Goal: Task Accomplishment & Management: Use online tool/utility

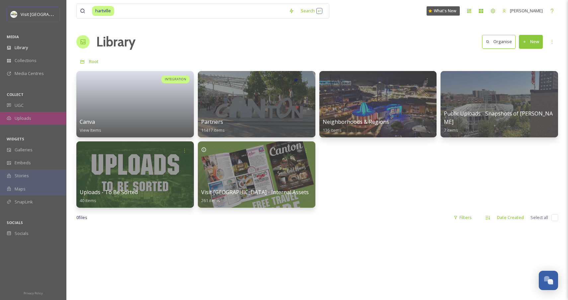
click at [29, 119] on span "Uploads" at bounding box center [23, 118] width 17 height 6
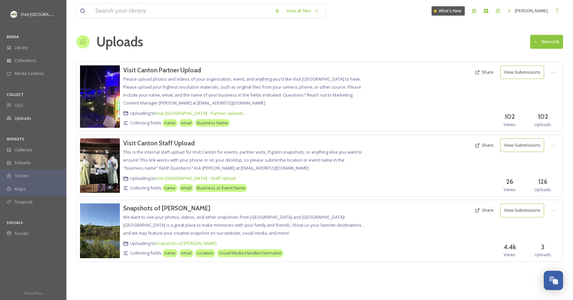
click at [553, 43] on button "New Link" at bounding box center [546, 42] width 33 height 14
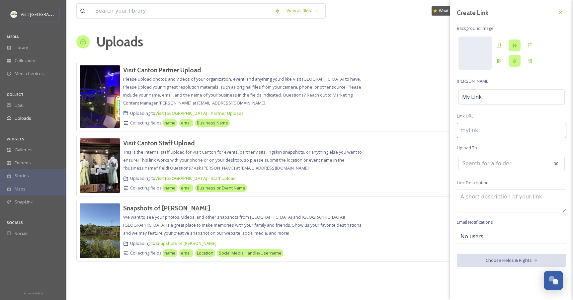
click at [479, 128] on input at bounding box center [512, 130] width 110 height 15
click at [484, 97] on div "My Link" at bounding box center [512, 96] width 106 height 15
click at [483, 53] on div at bounding box center [475, 53] width 33 height 33
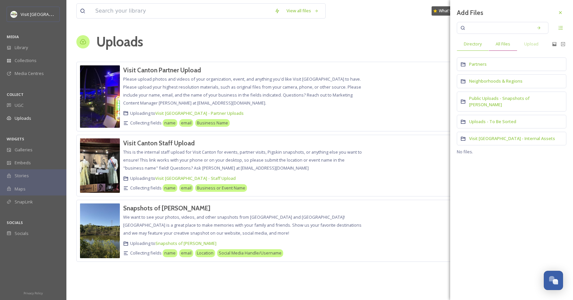
click at [502, 40] on div "All Files" at bounding box center [503, 44] width 29 height 14
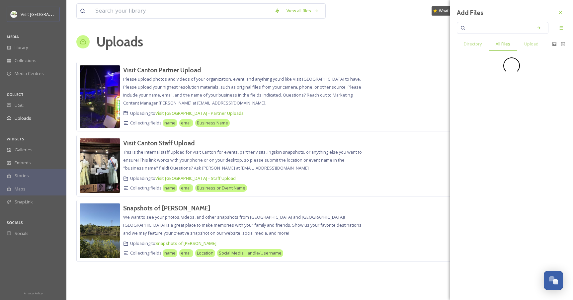
click at [501, 28] on input at bounding box center [498, 28] width 63 height 15
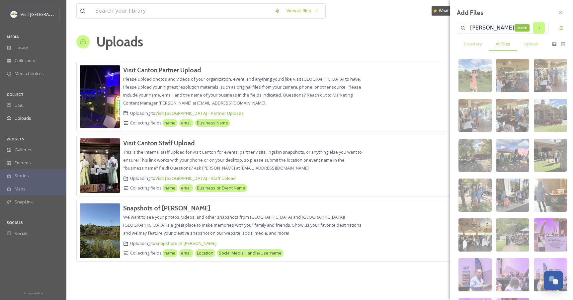
click at [537, 29] on icon at bounding box center [539, 28] width 5 height 5
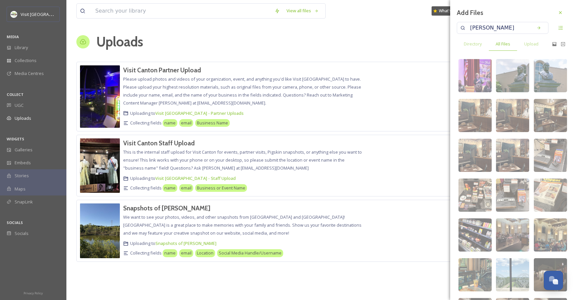
click at [492, 29] on input "[PERSON_NAME]" at bounding box center [498, 28] width 63 height 15
type input "football"
click at [537, 29] on icon at bounding box center [539, 28] width 5 height 5
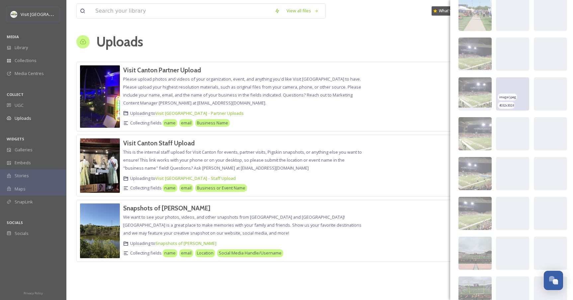
scroll to position [2524, 0]
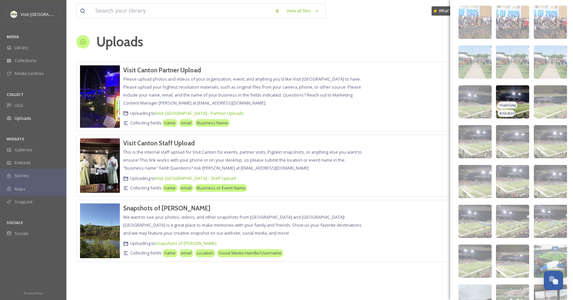
click at [518, 97] on img at bounding box center [512, 101] width 33 height 33
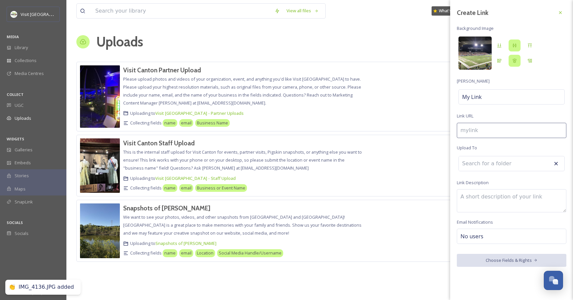
click at [463, 55] on img at bounding box center [475, 53] width 33 height 33
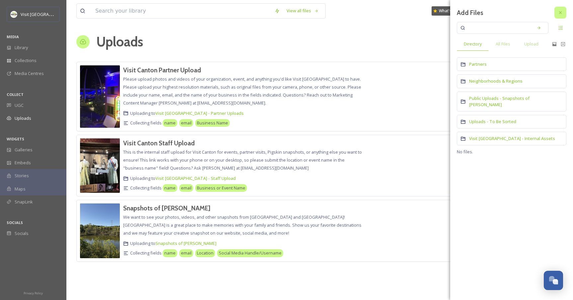
click at [562, 11] on icon at bounding box center [560, 12] width 5 height 5
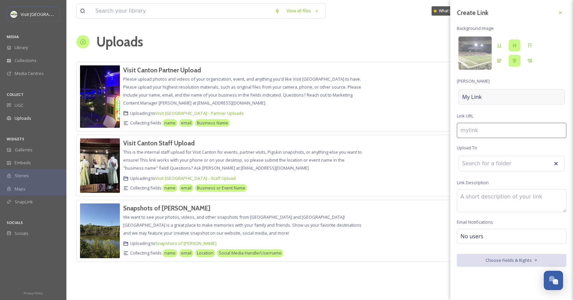
click at [489, 92] on div "My Link" at bounding box center [512, 96] width 106 height 15
click at [489, 92] on input at bounding box center [512, 96] width 110 height 15
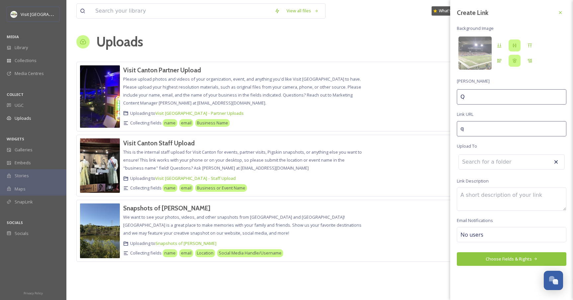
type input "q"
type input "Q"
type input "qu"
type input "Qu"
type input "quc"
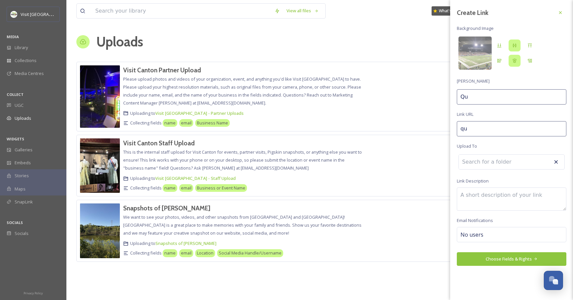
type input "Quc"
type input "quci"
type input "Quci"
type input "qucik"
type input "Qucik"
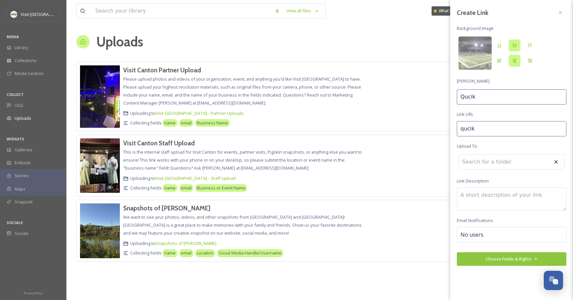
type input "quci"
type input "Quci"
type input "quc"
type input "Quc"
type input "qu"
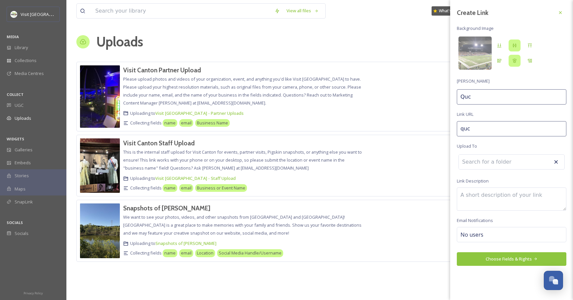
type input "Qu"
type input "q"
type input "Q"
type input "v"
type input "V"
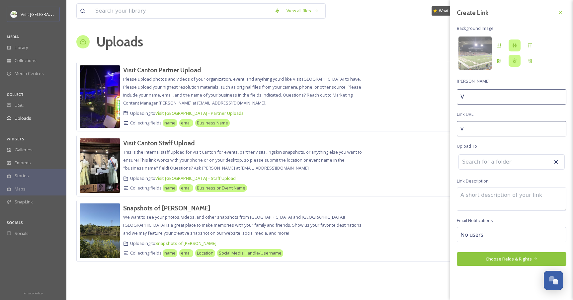
type input "vi"
type input "Vi"
type input "vis"
type input "Vis"
type input "visi"
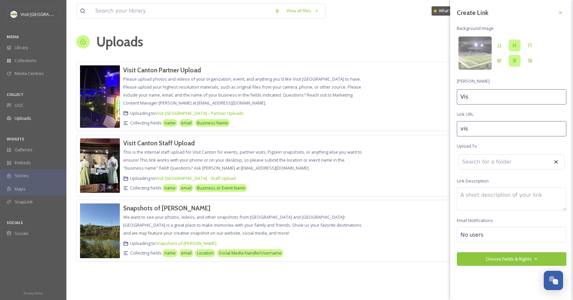
type input "Visi"
type input "visit"
type input "Visit"
type input "visit-"
type input "Visit"
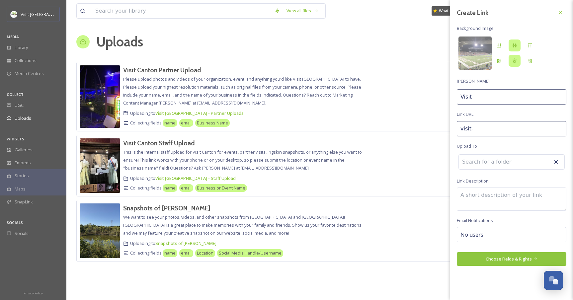
type input "visit-c"
type input "Visit C"
type input "visit-ca"
type input "Visit Ca"
type input "visit-can"
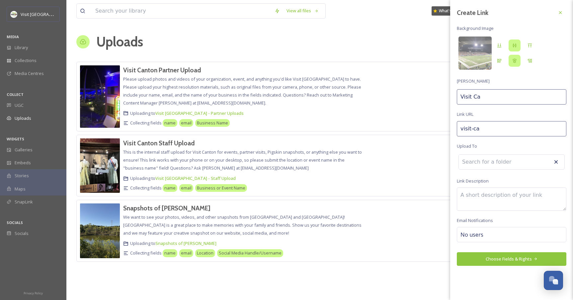
type input "Visit Can"
type input "visit-cant"
type input "Visit Cant"
type input "visit-canto"
type input "Visit Canto"
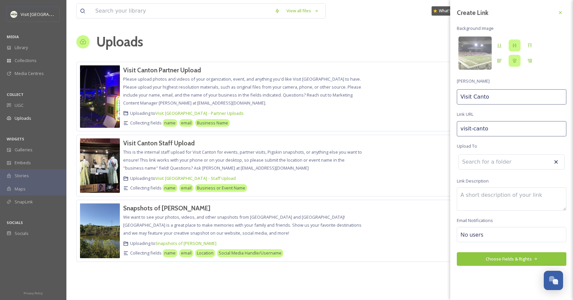
type input "visit-[GEOGRAPHIC_DATA]"
type input "Visit [GEOGRAPHIC_DATA]"
type input "visit-[GEOGRAPHIC_DATA]-"
type input "Visit [GEOGRAPHIC_DATA]"
type input "visit-[GEOGRAPHIC_DATA]"
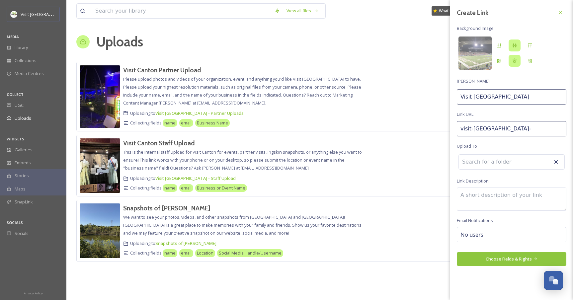
type input "Visit [GEOGRAPHIC_DATA]"
type input "visit-canton-qu"
type input "Visit [GEOGRAPHIC_DATA]"
type input "visit-canton-qui"
type input "Visit Canton Qui"
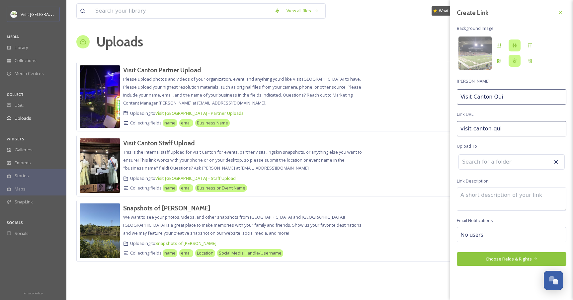
type input "visit-canton-[GEOGRAPHIC_DATA]"
type input "Visit Canton Quic"
type input "visit-[GEOGRAPHIC_DATA]-quick"
type input "Visit [GEOGRAPHIC_DATA] Quick"
type input "visit-[GEOGRAPHIC_DATA]-quick-"
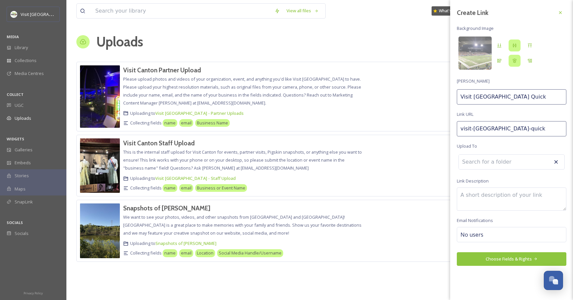
type input "Visit [GEOGRAPHIC_DATA] Quick"
type input "visit-canton-quick-f"
type input "Visit [GEOGRAPHIC_DATA] Quick F"
type input "visit-canton-quick-fi"
type input "Visit [GEOGRAPHIC_DATA] Quick Fi"
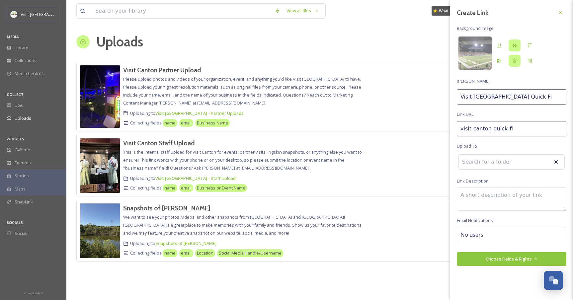
type input "visit-canton-quick-fil"
type input "Visit [GEOGRAPHIC_DATA] Quick Fil"
type input "visit-canton-quick-file"
type input "Visit [GEOGRAPHIC_DATA] Quick File"
drag, startPoint x: 486, startPoint y: 174, endPoint x: 485, endPoint y: 164, distance: 9.7
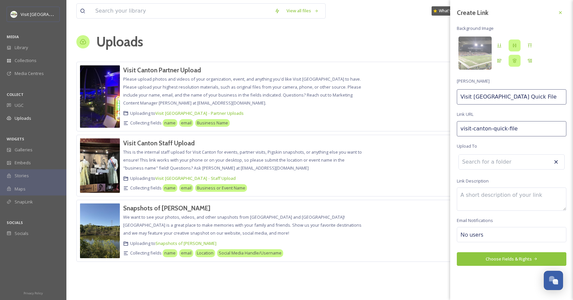
click at [486, 174] on div "Create Link Background Image [PERSON_NAME] Visit Canton Quick File Link URL vis…" at bounding box center [511, 136] width 123 height 273
click at [485, 164] on input at bounding box center [495, 163] width 73 height 15
type input "s"
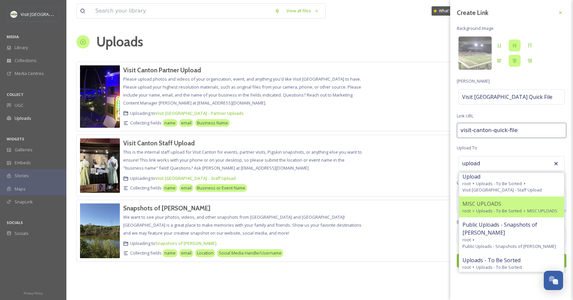
scroll to position [12, 0]
click at [510, 200] on div "MISC UPLOADS" at bounding box center [512, 204] width 98 height 8
type input "MISC UPLOADS"
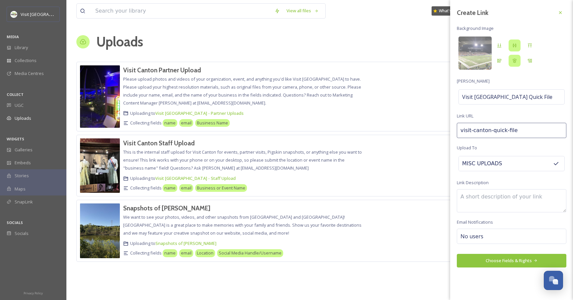
click at [498, 197] on textarea at bounding box center [512, 200] width 110 height 23
type textarea "A"
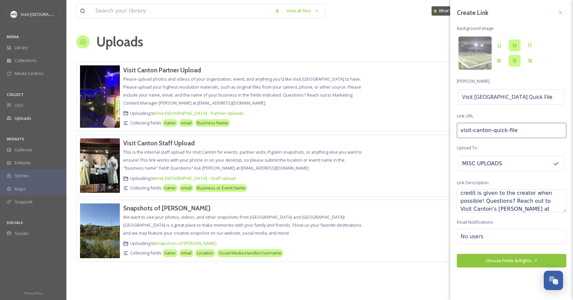
scroll to position [43, 0]
type textarea "Thank you for submitting photos or videos to Visit Canton! Please ensure you ha…"
click at [482, 235] on div "No users" at bounding box center [512, 236] width 110 height 15
click at [482, 236] on input at bounding box center [494, 236] width 66 height 8
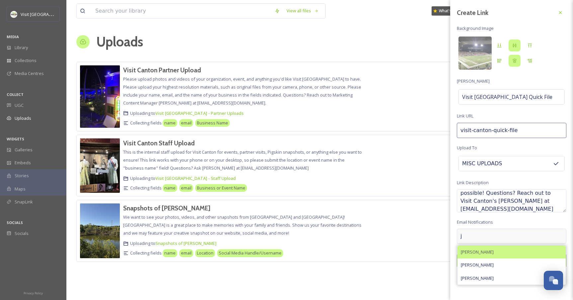
type input "j"
click at [487, 250] on span "[PERSON_NAME]" at bounding box center [477, 252] width 33 height 6
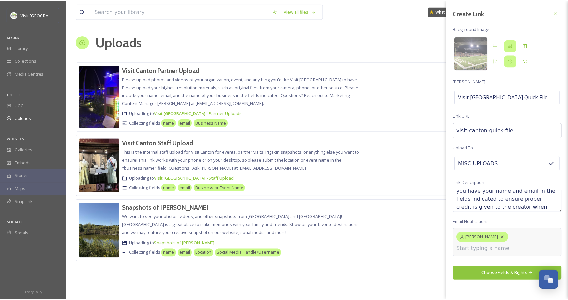
scroll to position [0, 0]
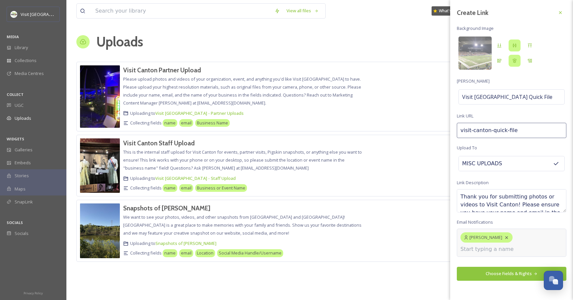
click at [497, 275] on div "Create Link Background Image [PERSON_NAME] Visit Canton Quick File Link URL vis…" at bounding box center [511, 150] width 123 height 300
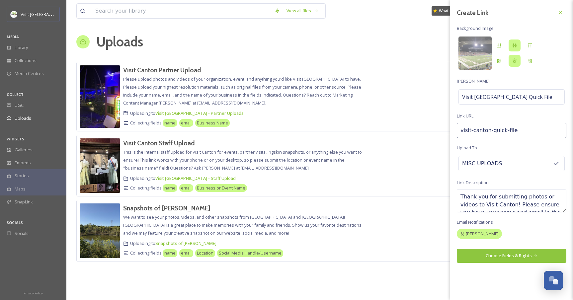
click at [500, 256] on button "Choose Fields & Rights" at bounding box center [512, 256] width 110 height 14
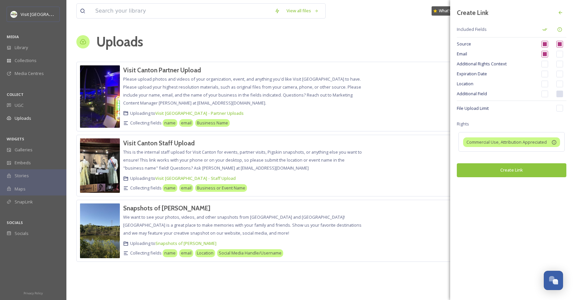
click at [561, 56] on input "checkbox" at bounding box center [559, 54] width 7 height 7
checkbox input "true"
click at [545, 94] on input "checkbox" at bounding box center [545, 94] width 7 height 7
checkbox input "true"
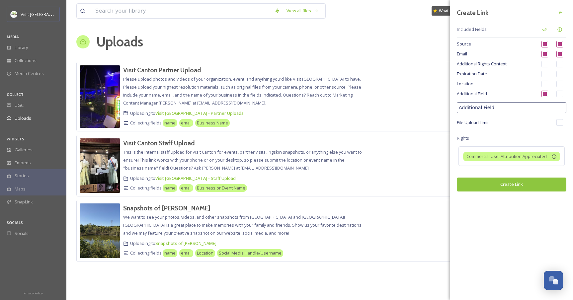
click at [538, 106] on input "Additional Field" at bounding box center [512, 107] width 110 height 11
type input "Photographer Name"
click at [558, 43] on input "checkbox" at bounding box center [559, 44] width 7 height 7
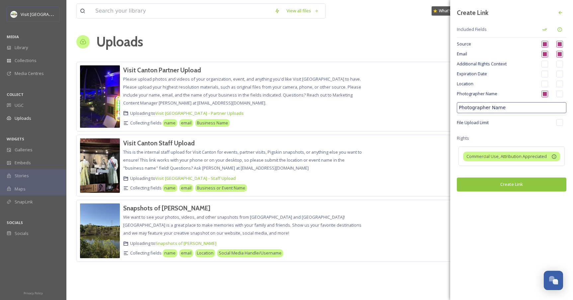
click at [559, 46] on input "checkbox" at bounding box center [559, 44] width 7 height 7
checkbox input "true"
click at [560, 58] on div "Email" at bounding box center [512, 54] width 110 height 10
click at [545, 52] on input "checkbox" at bounding box center [545, 54] width 7 height 7
checkbox input "true"
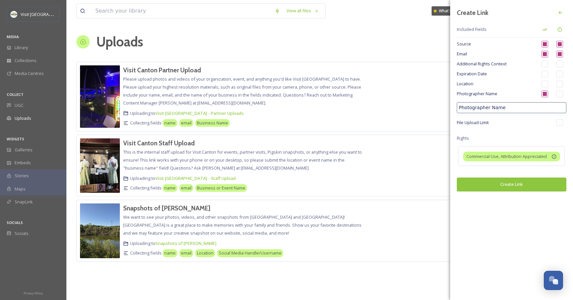
drag, startPoint x: 545, startPoint y: 44, endPoint x: 550, endPoint y: 49, distance: 7.0
click at [545, 44] on input "checkbox" at bounding box center [545, 44] width 7 height 7
checkbox input "true"
click at [528, 112] on input "Photographer Name" at bounding box center [512, 107] width 110 height 11
click at [525, 80] on div "Location" at bounding box center [512, 84] width 110 height 10
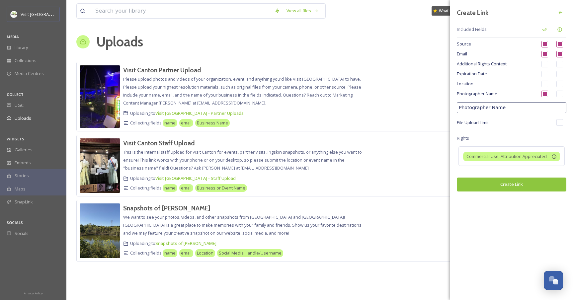
click at [523, 106] on input "Photographer Name" at bounding box center [512, 107] width 110 height 11
type input "Photographer Name if different tha"
type input "Creator name if different than above."
click at [559, 43] on input "checkbox" at bounding box center [559, 44] width 7 height 7
checkbox input "true"
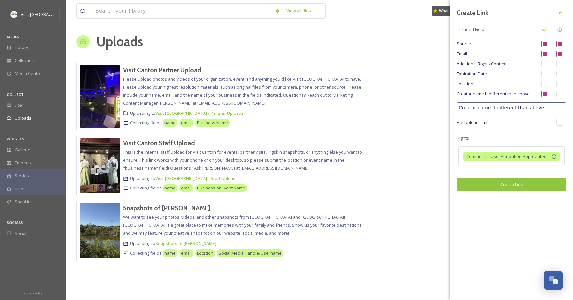
click at [559, 53] on input "checkbox" at bounding box center [559, 54] width 7 height 7
checkbox input "false"
click at [563, 43] on input "checkbox" at bounding box center [559, 44] width 7 height 7
checkbox input "true"
click at [542, 42] on input "checkbox" at bounding box center [545, 44] width 7 height 7
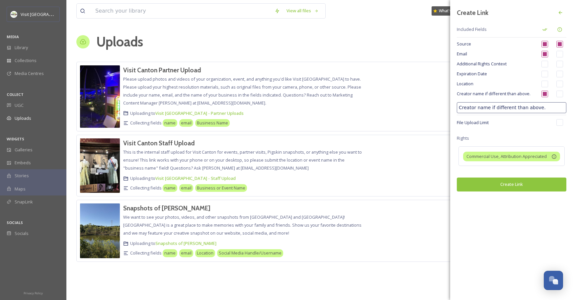
checkbox input "true"
click at [561, 44] on input "checkbox" at bounding box center [559, 44] width 7 height 7
checkbox input "true"
click at [562, 57] on input "checkbox" at bounding box center [559, 54] width 7 height 7
checkbox input "true"
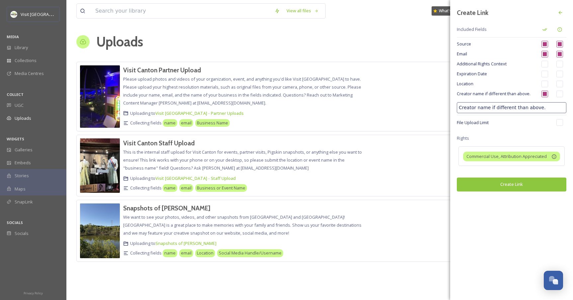
click at [510, 185] on button "Create Link" at bounding box center [512, 185] width 110 height 14
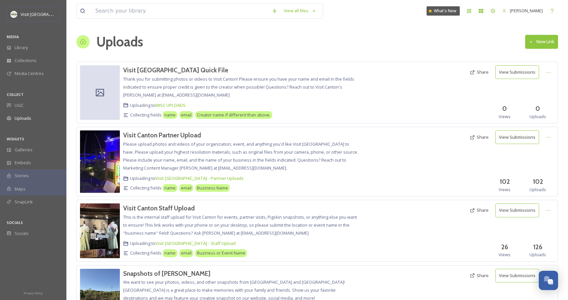
click at [479, 73] on button "Share" at bounding box center [480, 72] width 26 height 13
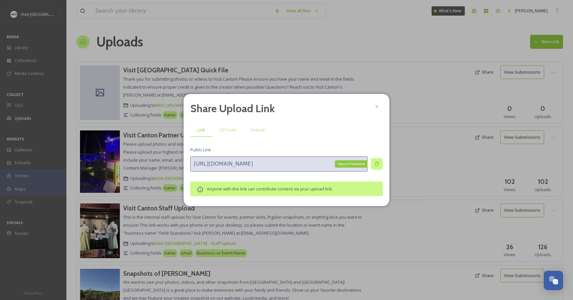
click at [376, 164] on icon at bounding box center [376, 163] width 5 height 5
click at [376, 107] on icon at bounding box center [376, 106] width 5 height 5
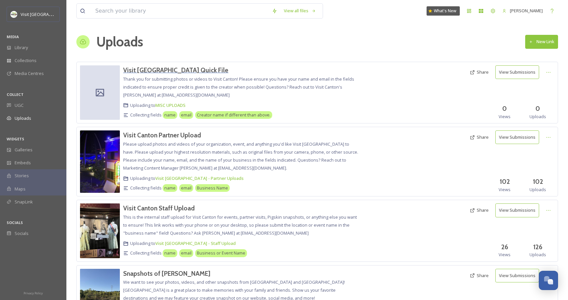
click at [169, 69] on h3 "Visit [GEOGRAPHIC_DATA] Quick File" at bounding box center [175, 70] width 105 height 8
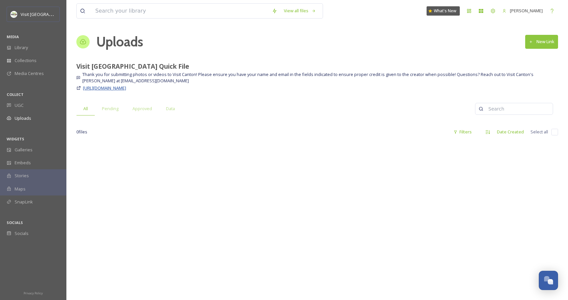
click at [126, 89] on span "[URL][DOMAIN_NAME]" at bounding box center [104, 88] width 43 height 6
click at [26, 47] on span "Library" at bounding box center [21, 47] width 13 height 6
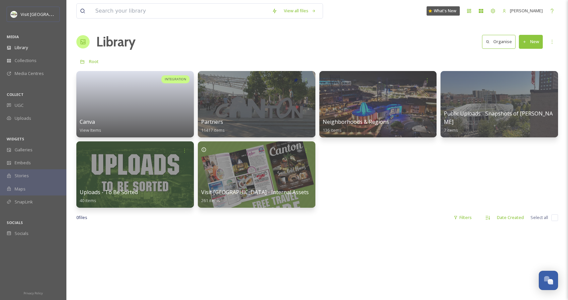
click at [391, 196] on div "INTEGRATION Canva View Items Partners 11417 items Neighborhoods & Regions 136 i…" at bounding box center [317, 139] width 482 height 137
